Goal: Task Accomplishment & Management: Use online tool/utility

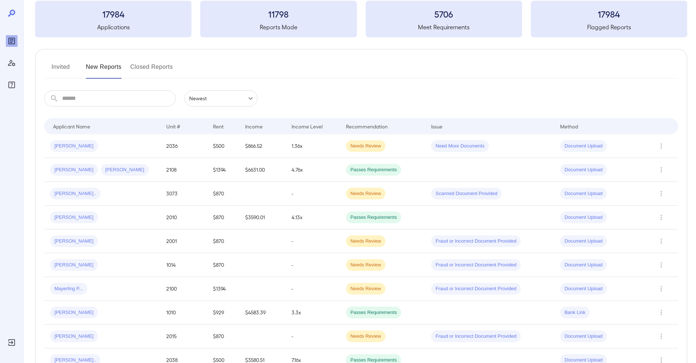
scroll to position [52, 0]
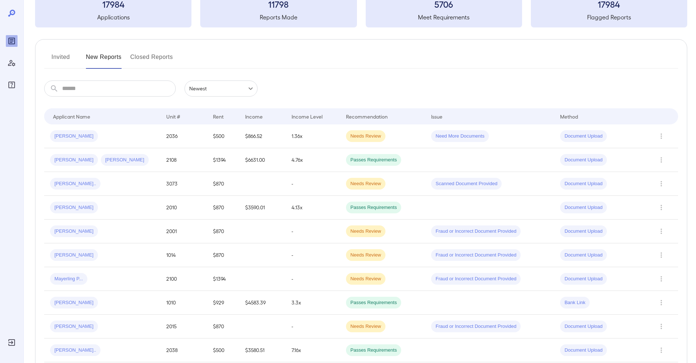
click at [65, 60] on button "Invited" at bounding box center [60, 60] width 33 height 18
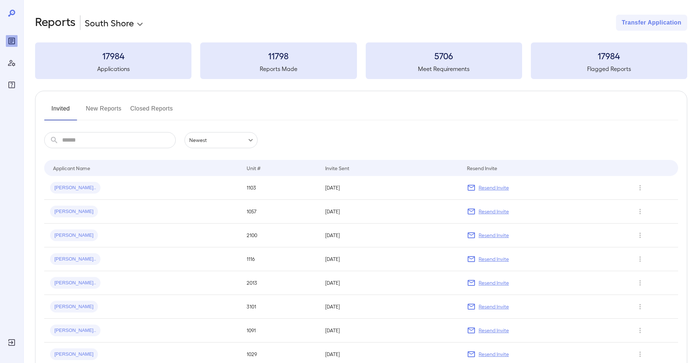
click at [99, 110] on button "New Reports" at bounding box center [104, 112] width 36 height 18
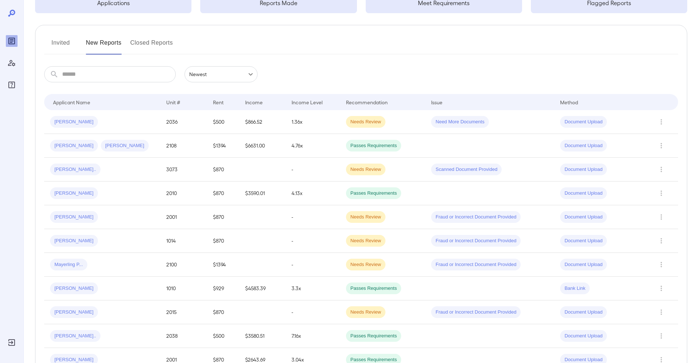
scroll to position [66, 0]
click at [139, 162] on td "[PERSON_NAME].." at bounding box center [102, 169] width 116 height 24
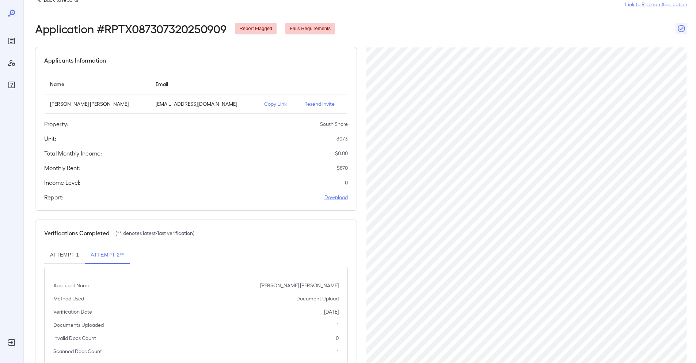
scroll to position [44, 0]
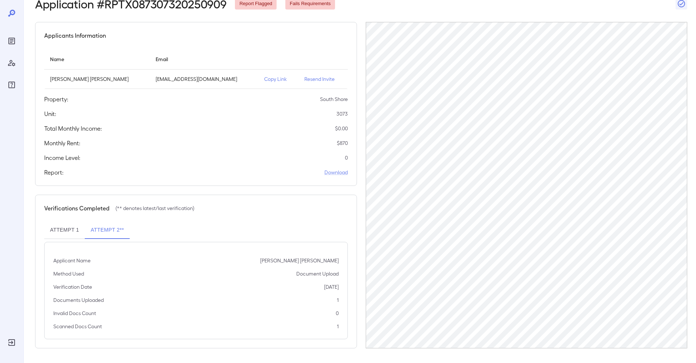
click at [7, 42] on icon "Reports" at bounding box center [11, 41] width 9 height 9
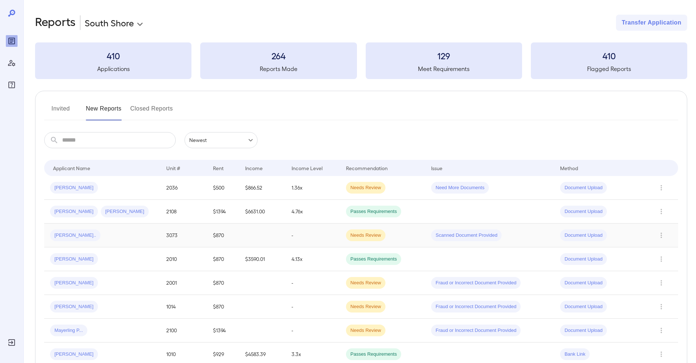
click at [90, 234] on div "[PERSON_NAME].." at bounding box center [102, 235] width 105 height 12
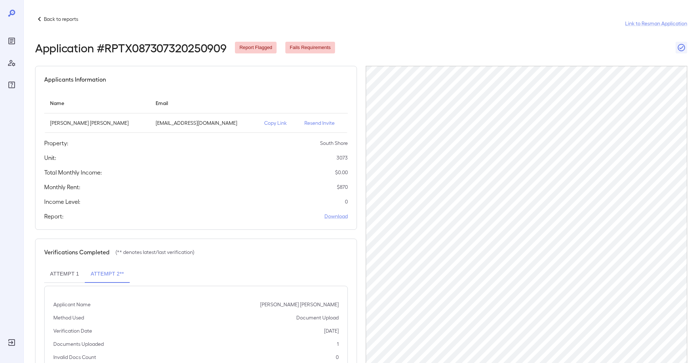
click at [264, 124] on p "Copy Link" at bounding box center [278, 122] width 29 height 7
